Goal: Find specific page/section: Find specific page/section

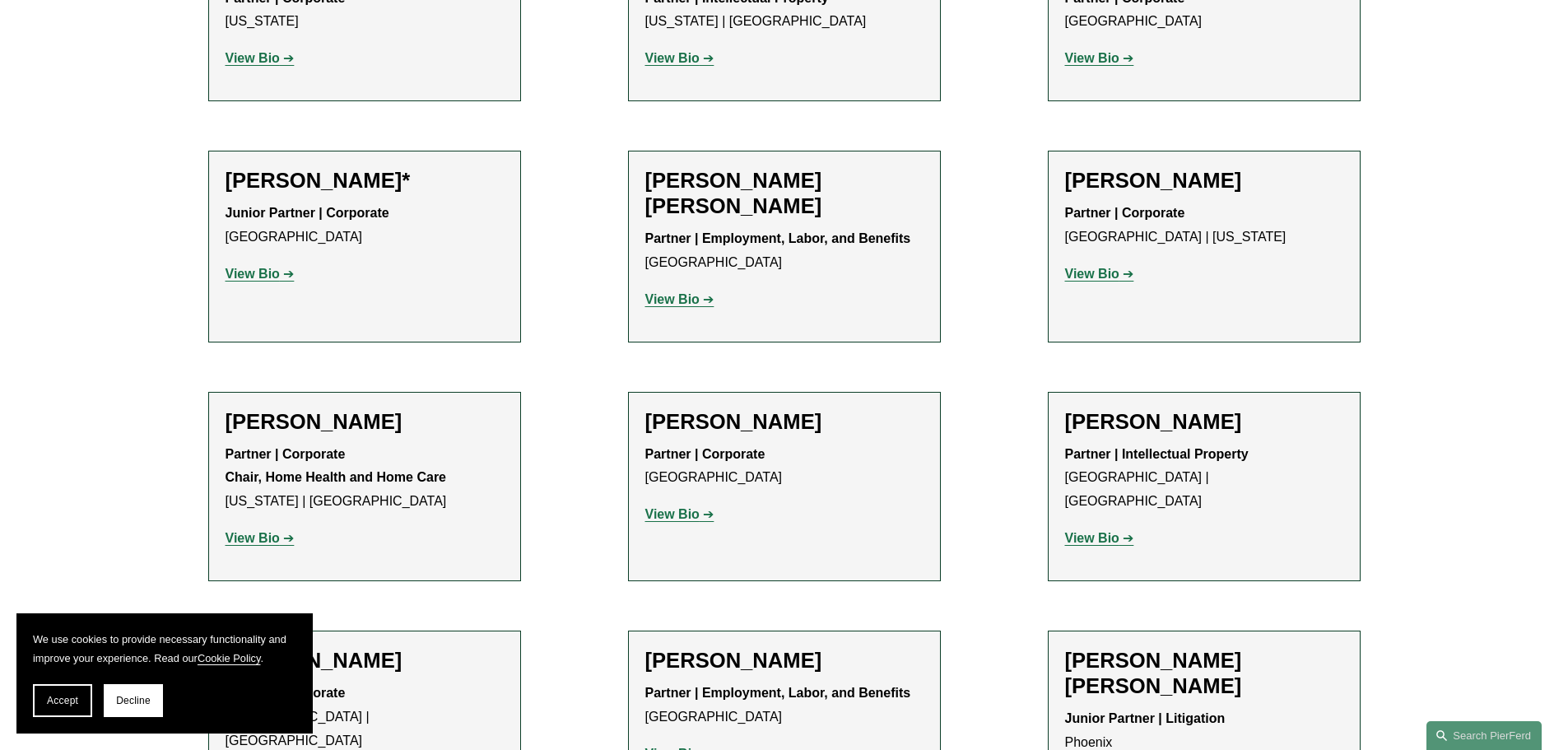
scroll to position [988, 0]
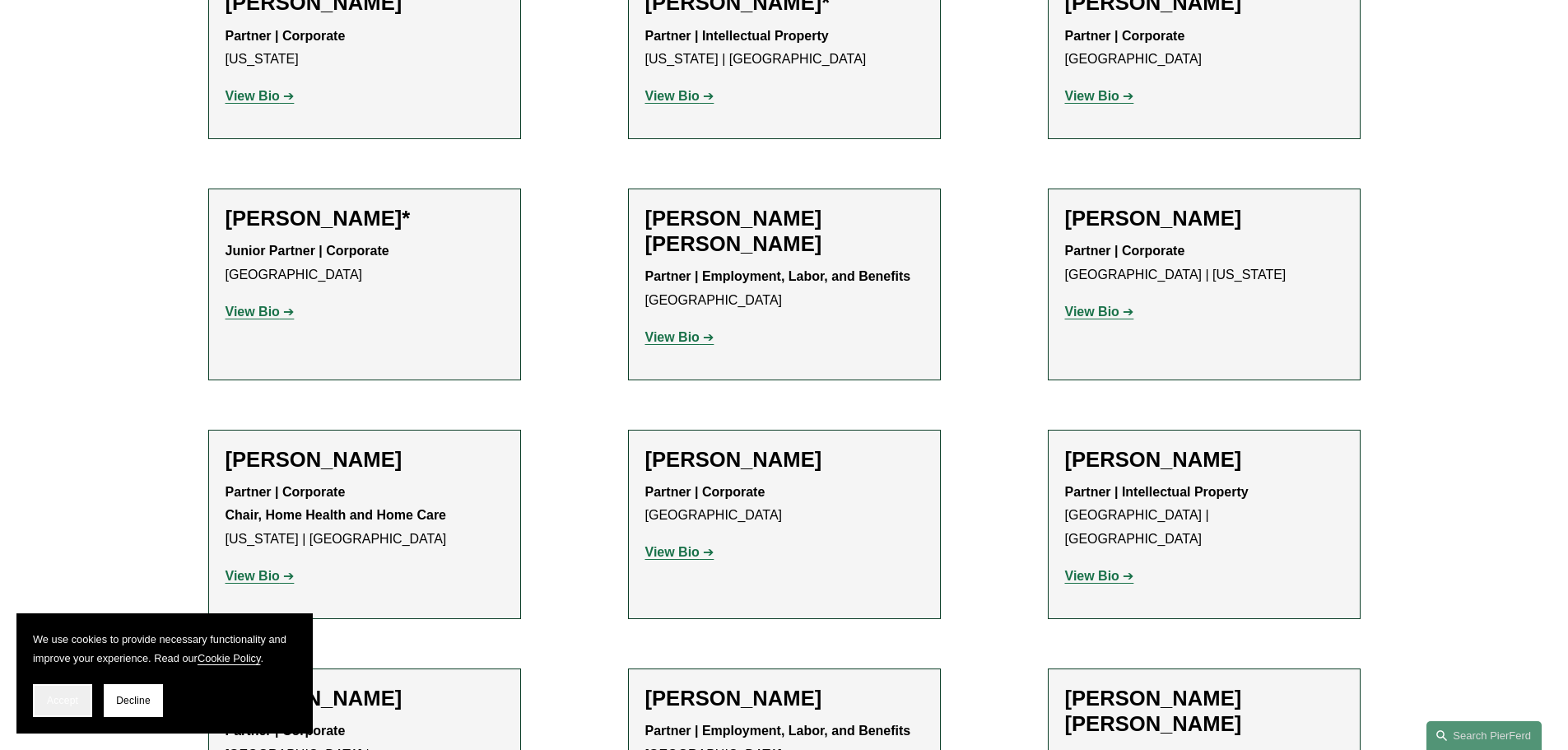
click at [63, 702] on span "Accept" at bounding box center [62, 701] width 31 height 12
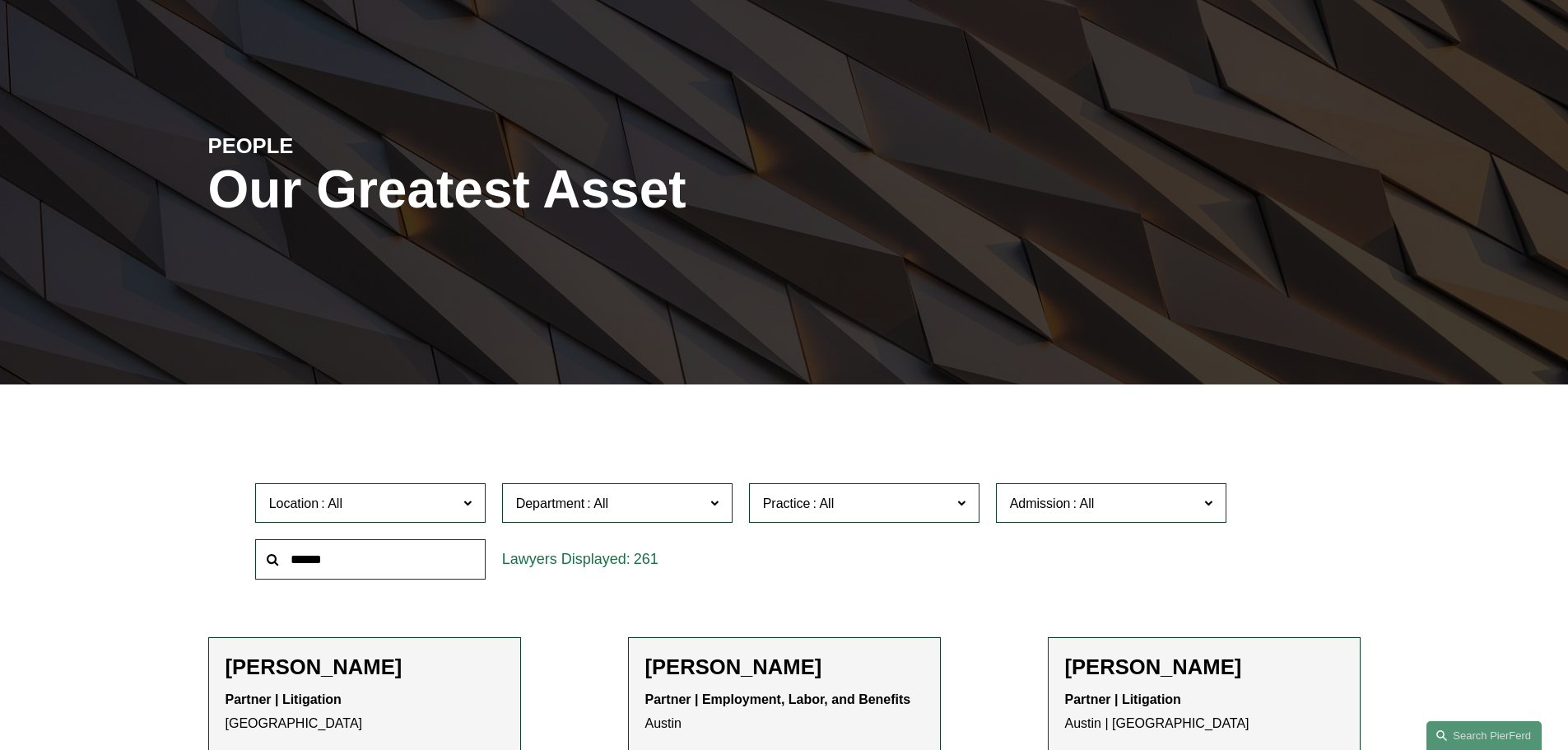
scroll to position [103, 0]
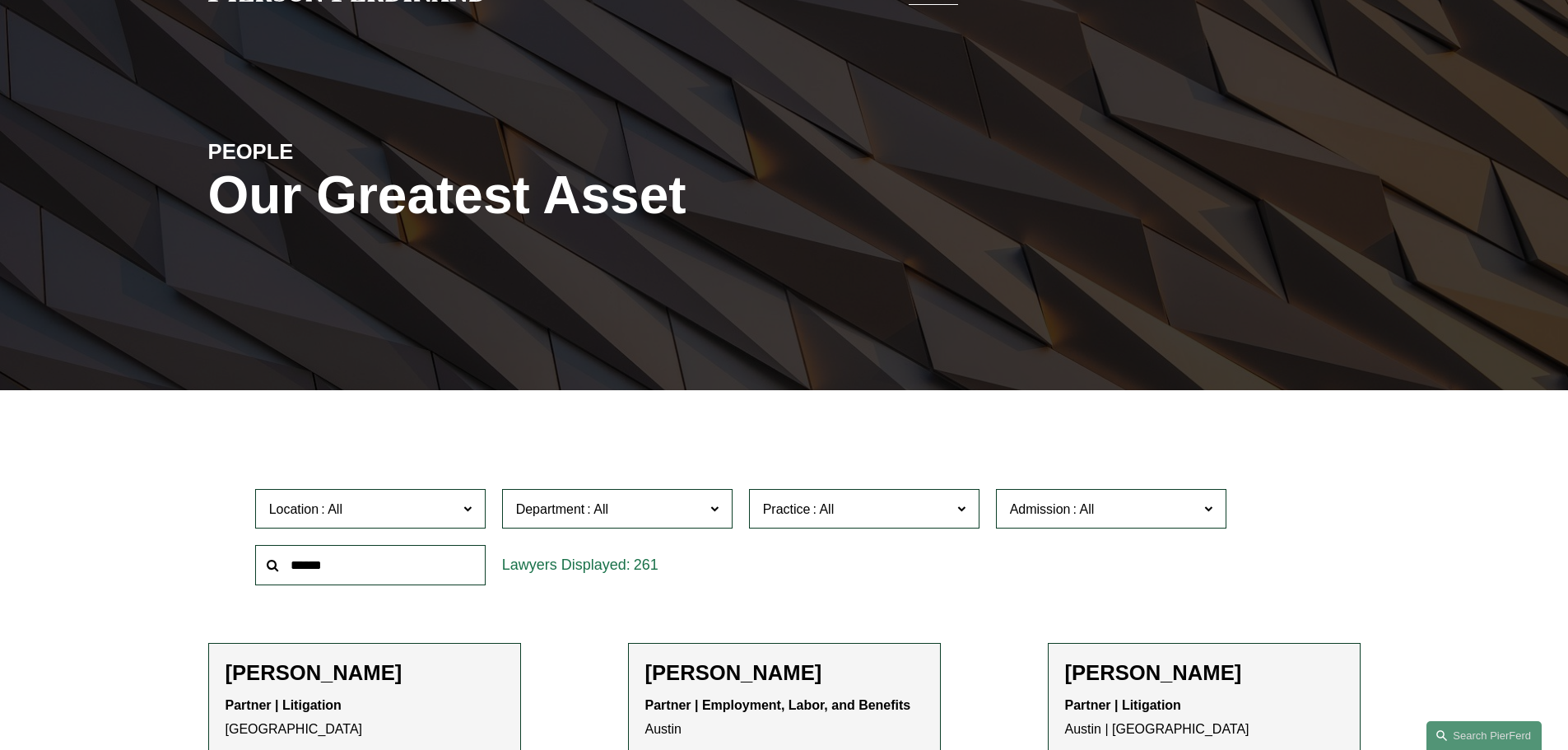
click at [368, 567] on input "text" at bounding box center [370, 566] width 230 height 41
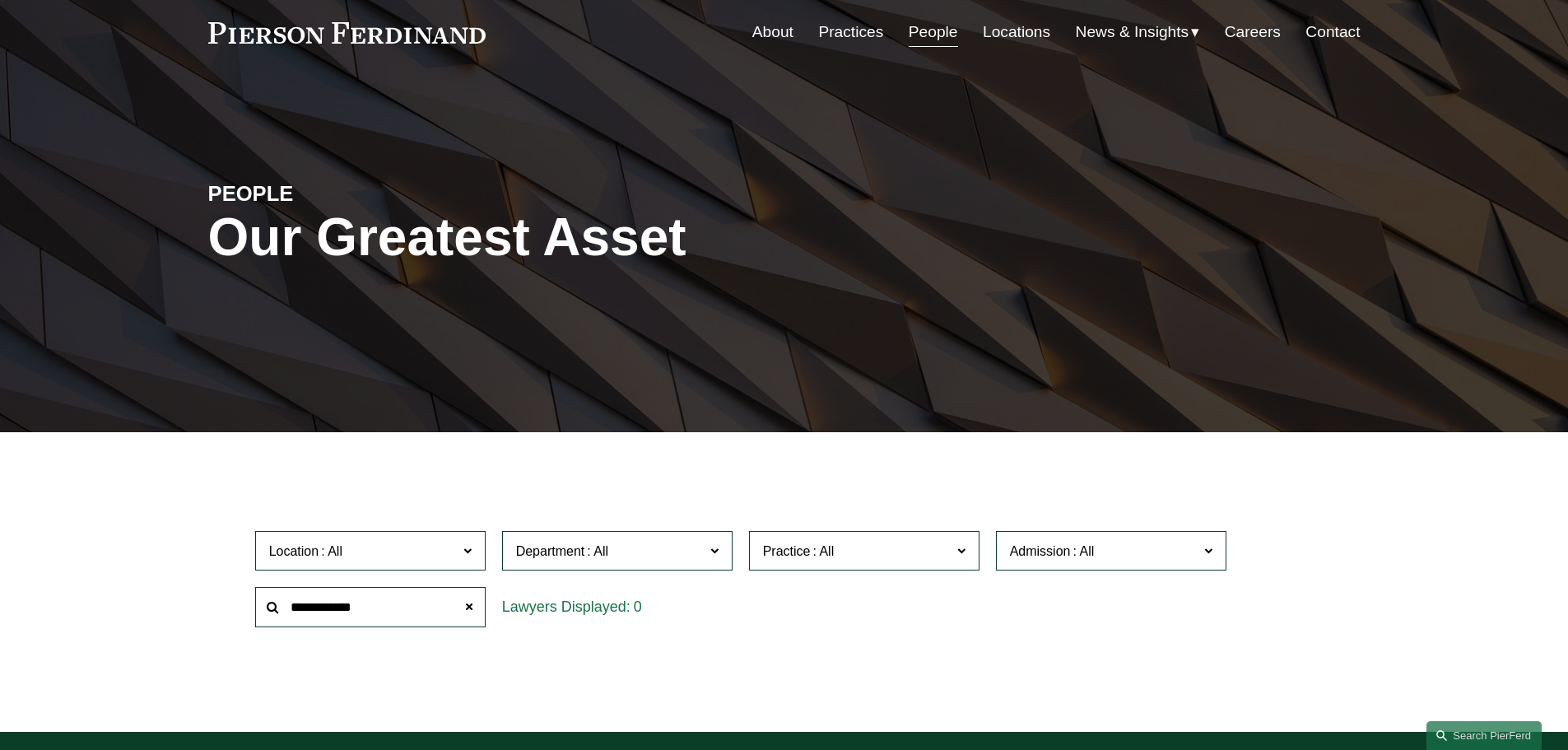
scroll to position [9, 0]
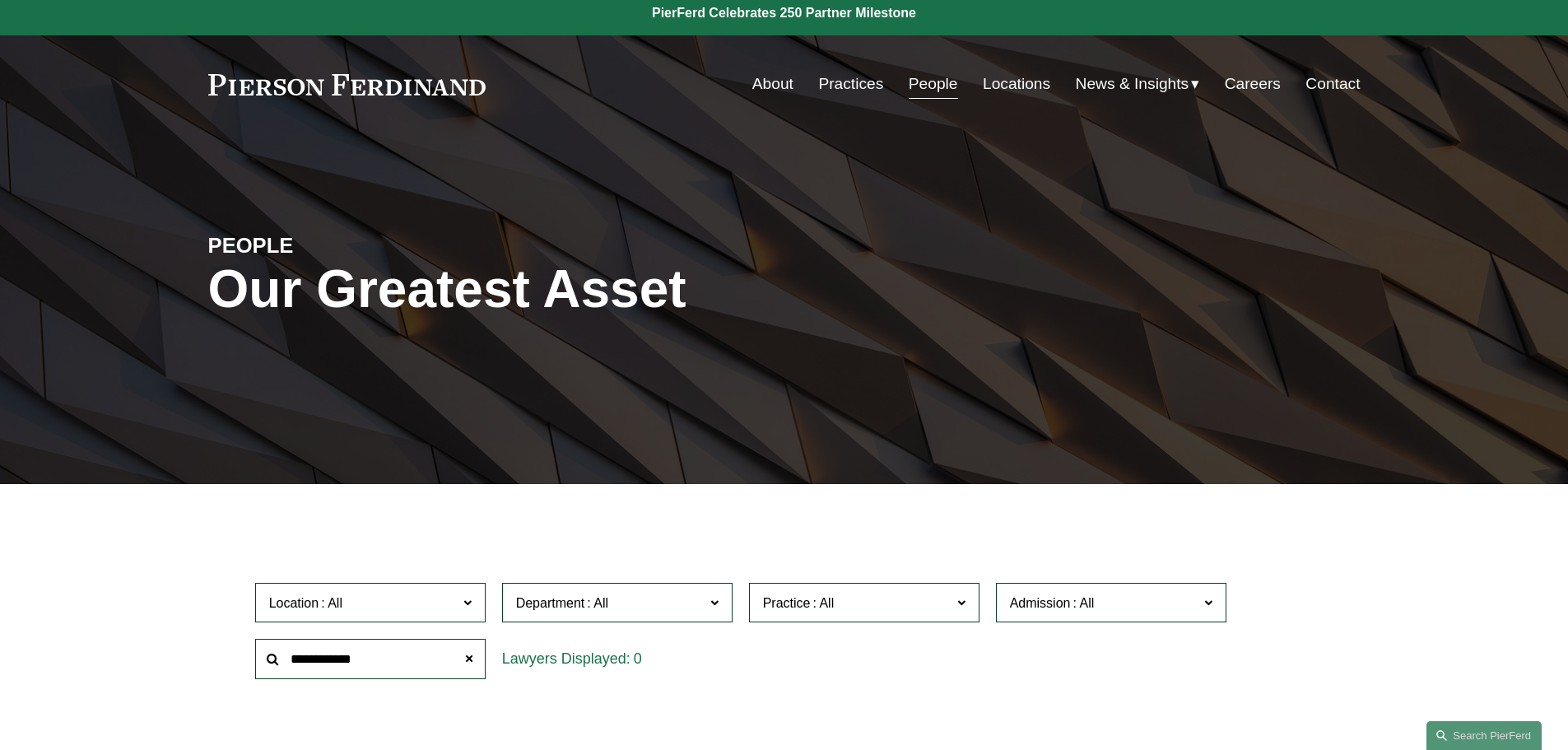
drag, startPoint x: 396, startPoint y: 659, endPoint x: 268, endPoint y: 654, distance: 128.1
click at [268, 654] on div "**********" at bounding box center [370, 659] width 230 height 41
type input "******"
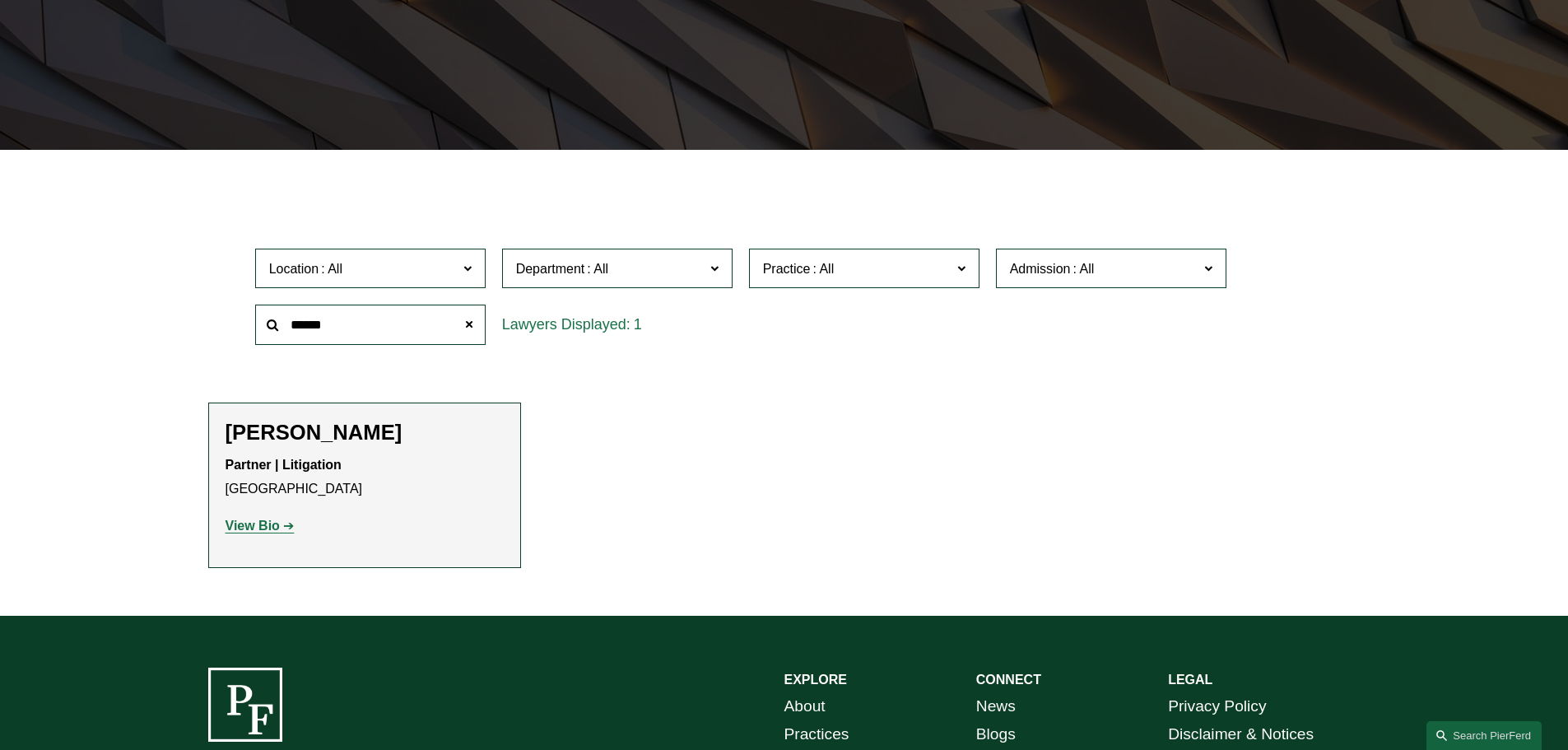
scroll to position [380, 0]
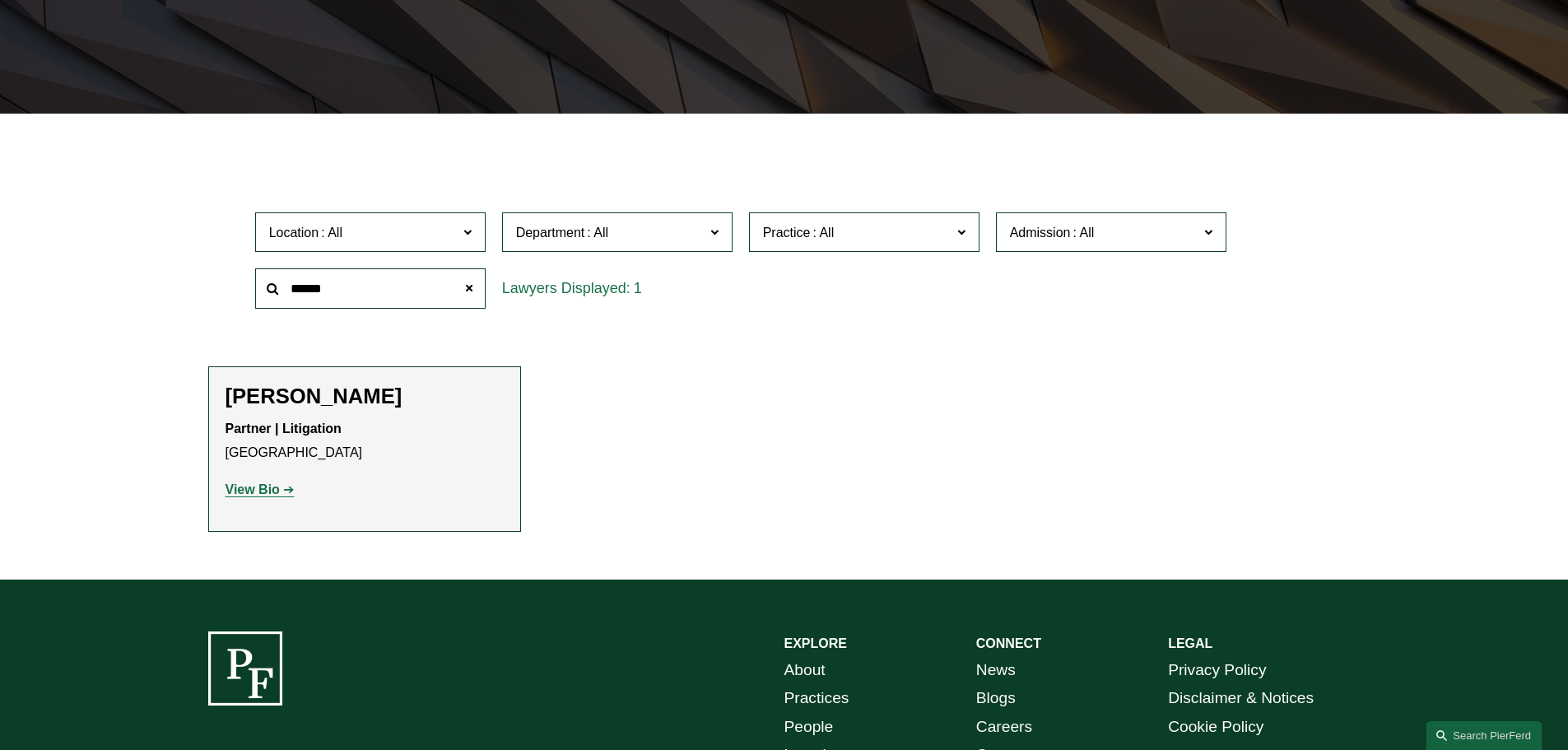
click at [257, 492] on strong "View Bio" at bounding box center [253, 489] width 54 height 14
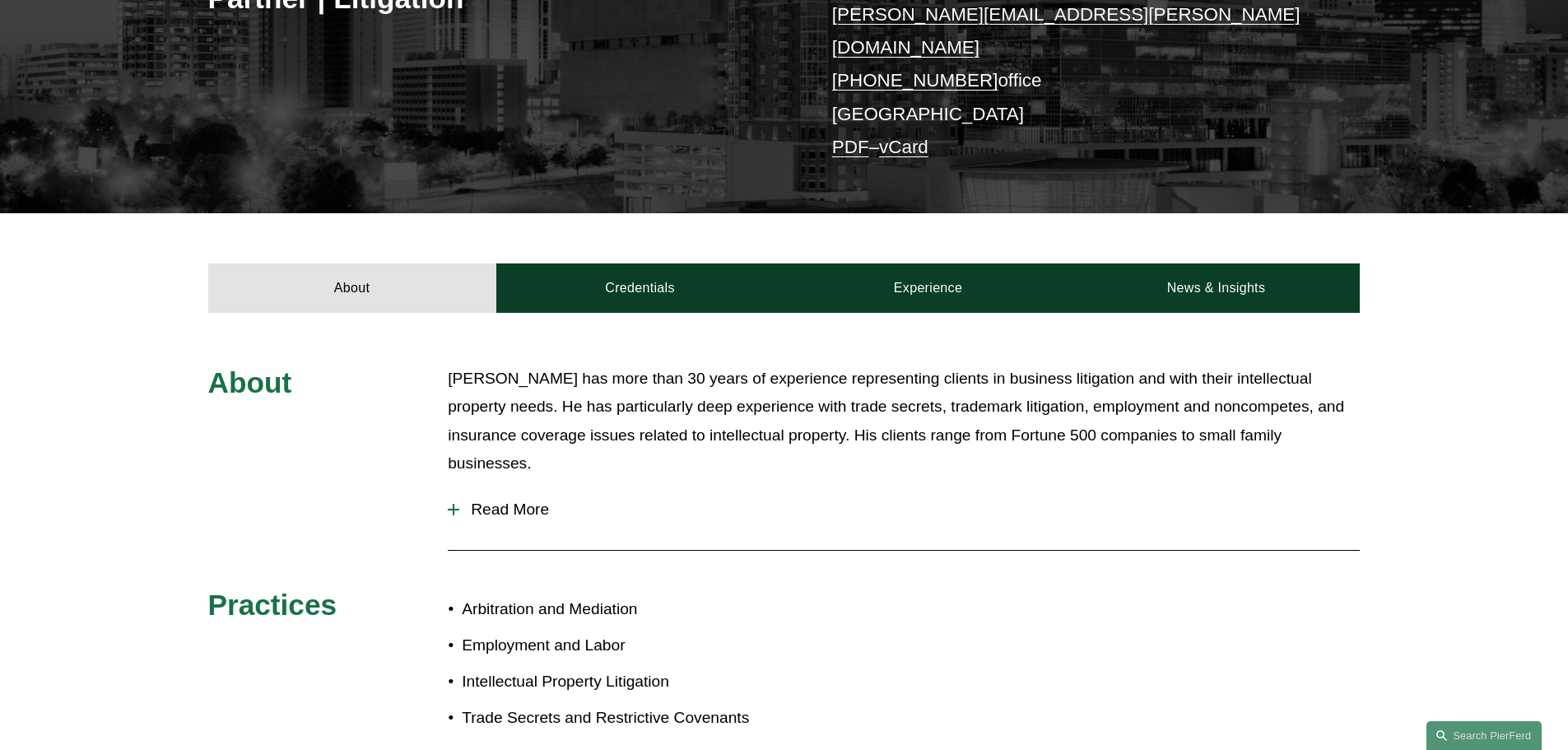
scroll to position [535, 0]
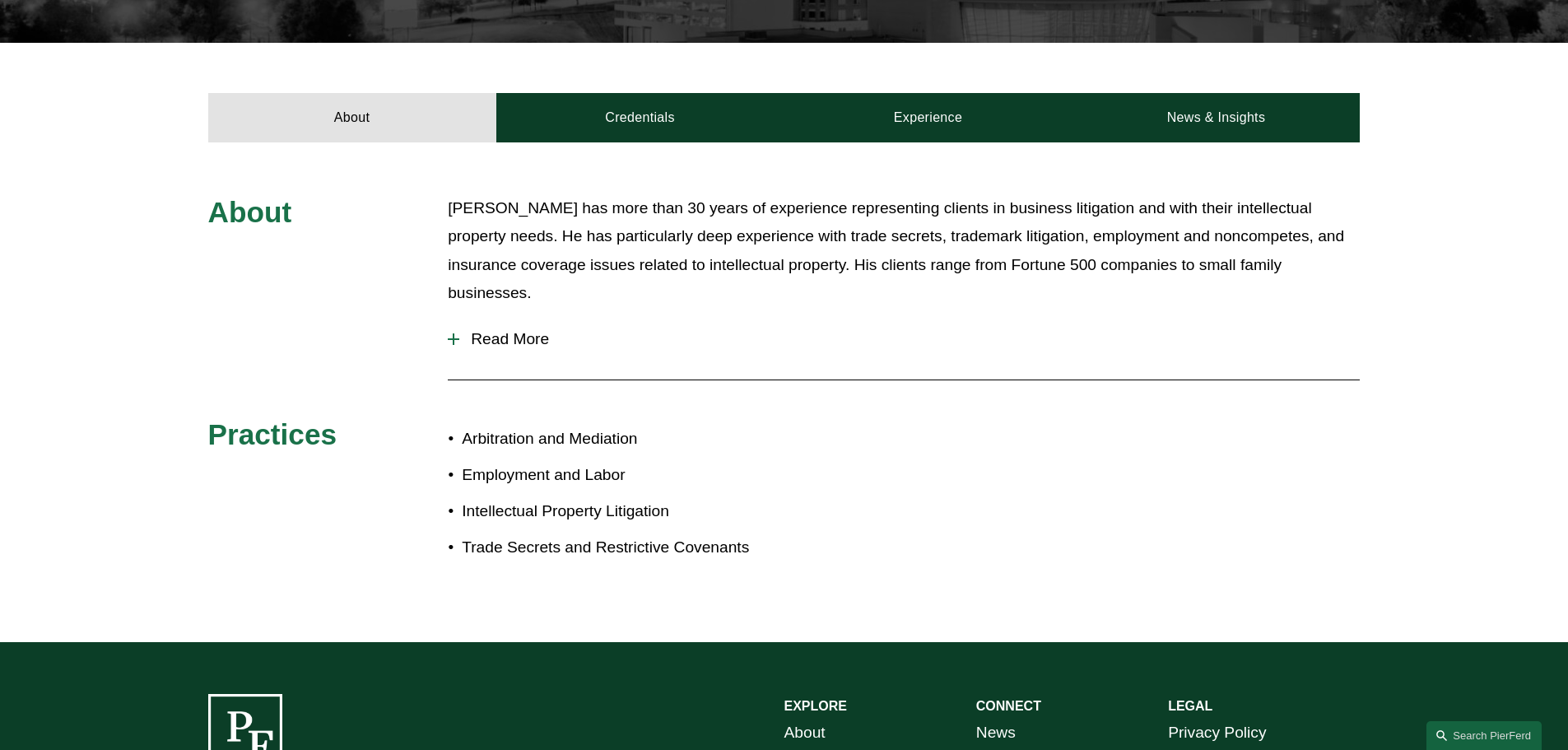
click at [452, 338] on div at bounding box center [453, 339] width 12 height 2
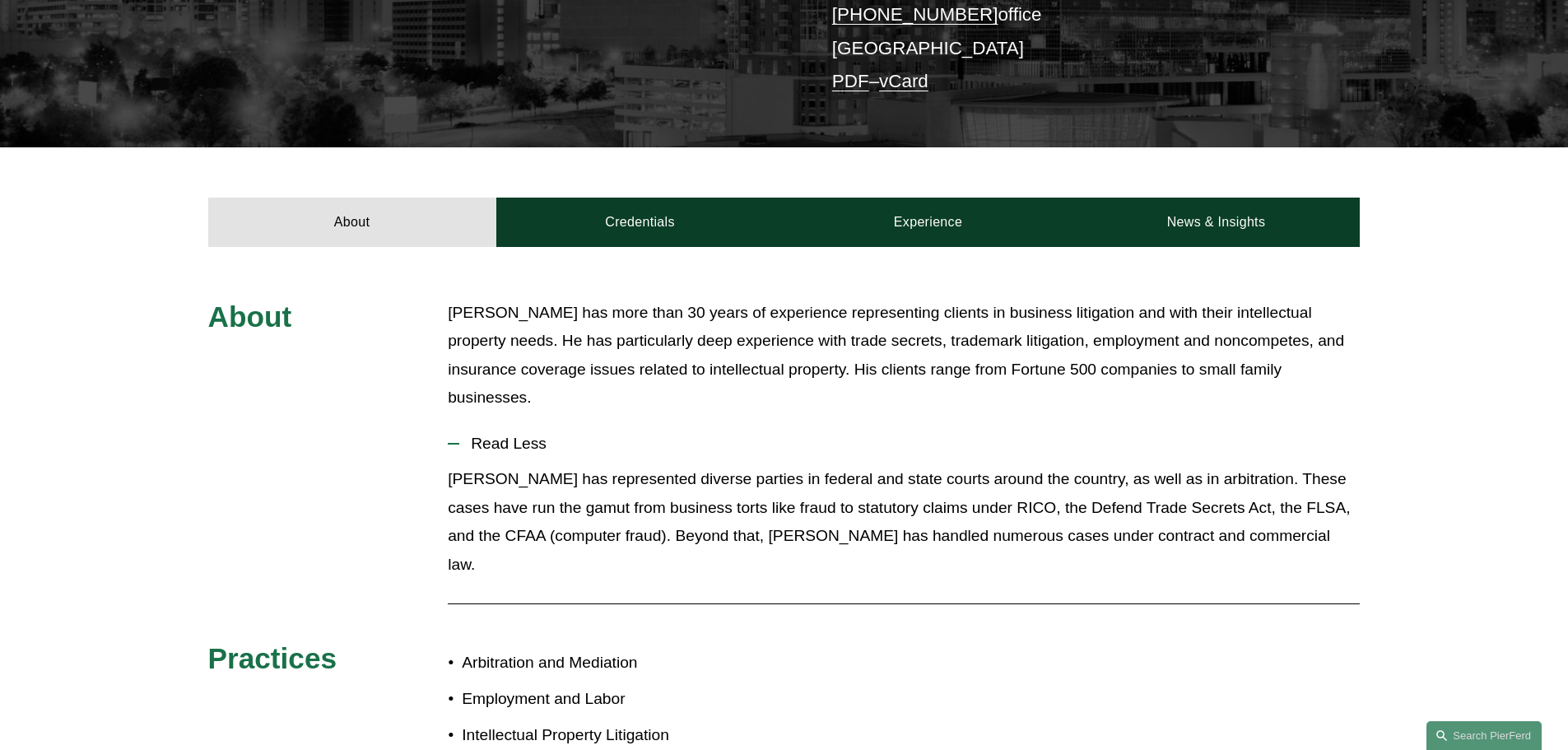
scroll to position [432, 0]
